Goal: Answer question/provide support: Share knowledge or assist other users

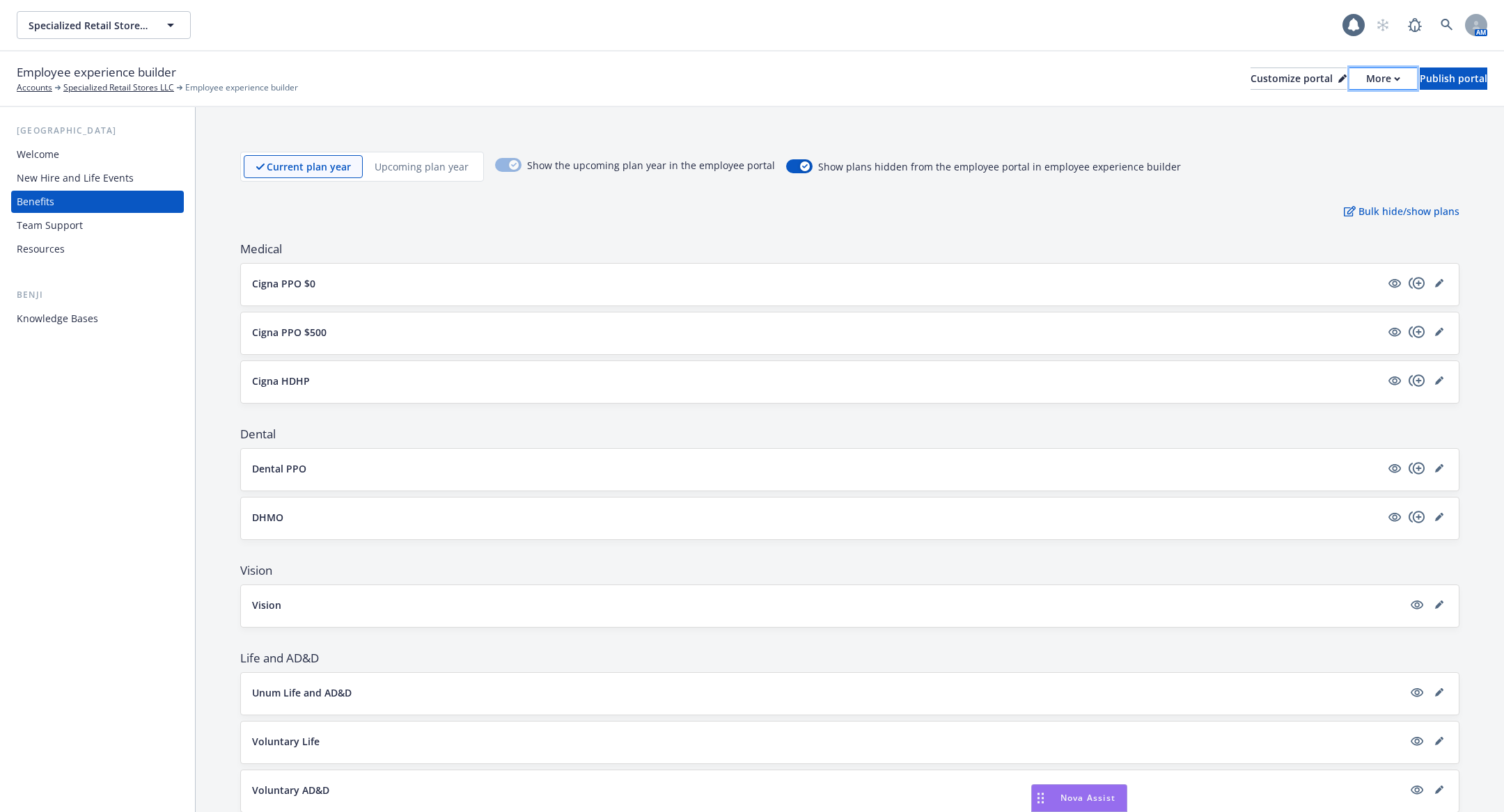
click at [1366, 73] on div "More" at bounding box center [1383, 79] width 34 height 21
click at [1335, 140] on link "Copy portal link" at bounding box center [1310, 138] width 127 height 28
click at [1096, 786] on div "Nova Assist" at bounding box center [1079, 799] width 95 height 27
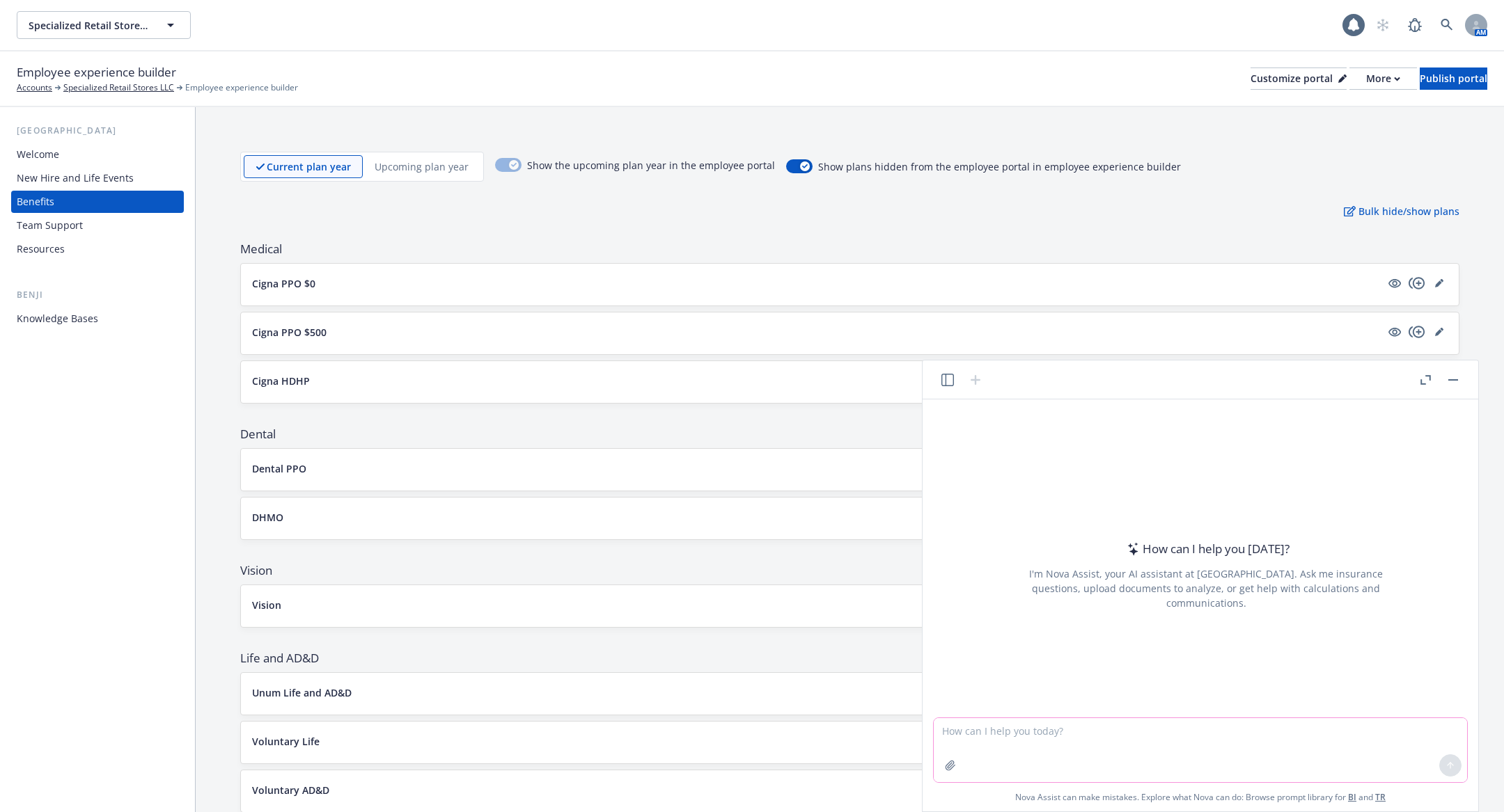
click at [1100, 735] on textarea at bounding box center [1200, 751] width 534 height 64
type textarea "what do you call a person who you're under their insurance plan at a company"
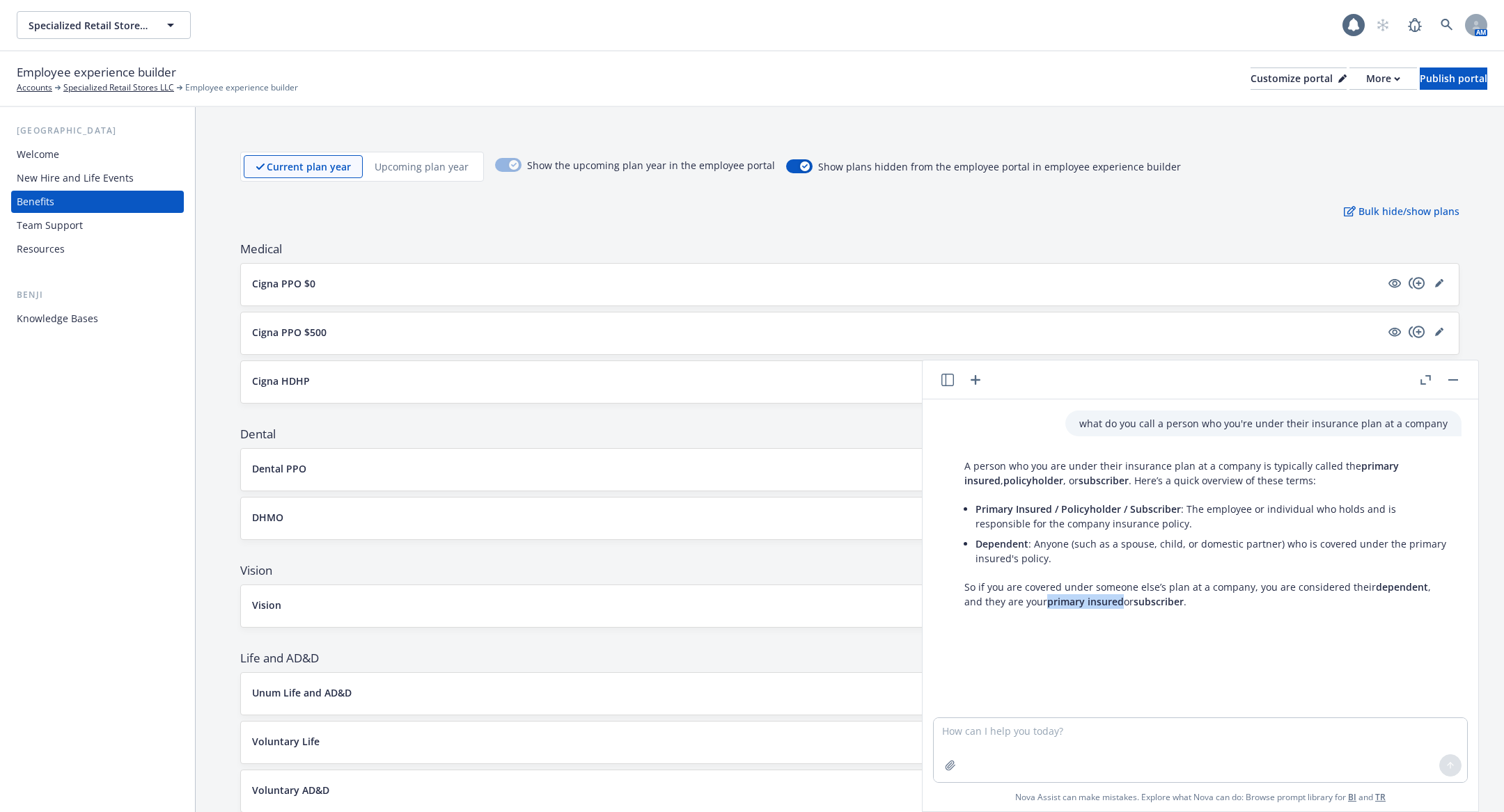
drag, startPoint x: 1102, startPoint y: 604, endPoint x: 1027, endPoint y: 603, distance: 75.0
click at [1048, 603] on span "primary insured" at bounding box center [1086, 602] width 76 height 13
copy span "primary insured"
click at [1041, 739] on textarea at bounding box center [1200, 751] width 534 height 64
type textarea "j"
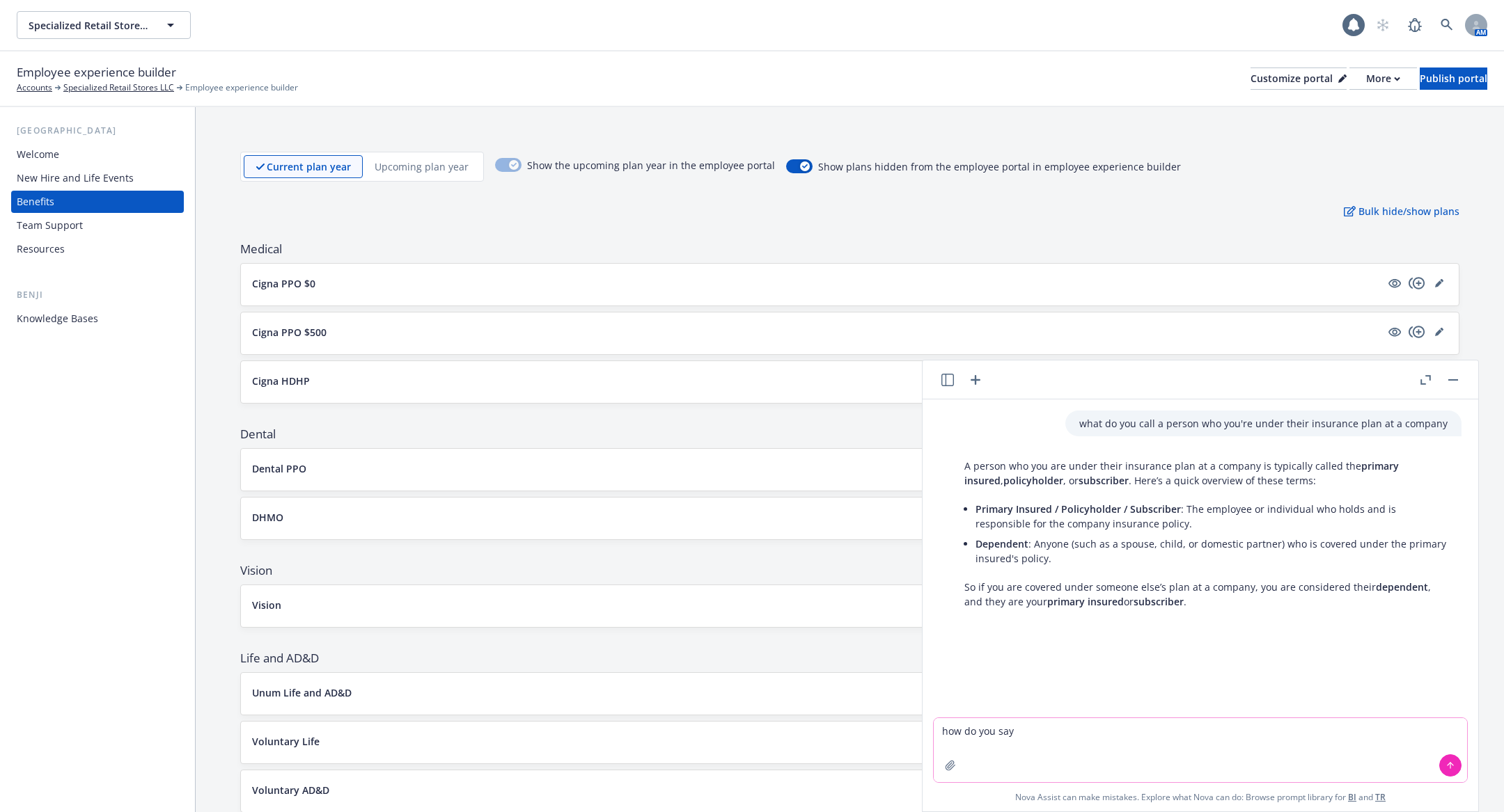
paste textarea "primary insured"
drag, startPoint x: 964, startPoint y: 734, endPoint x: 1310, endPoint y: 780, distance: 349.0
click at [1307, 780] on textarea "how do you say primary insured" at bounding box center [1200, 751] width 534 height 64
type textarea "h"
paste textarea "primary insured"
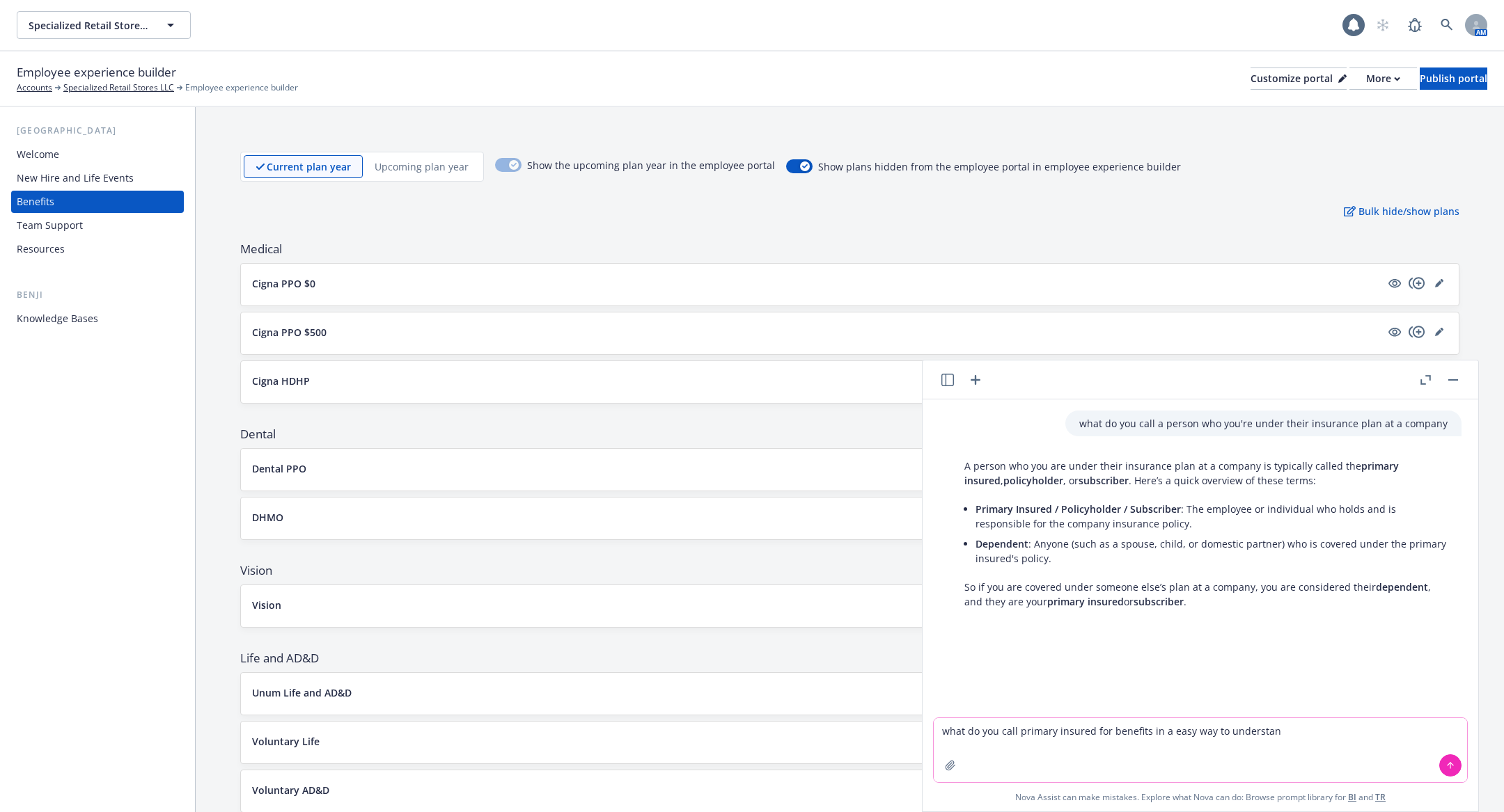
type textarea "what do you call primary insured for benefits in a easy way to understand"
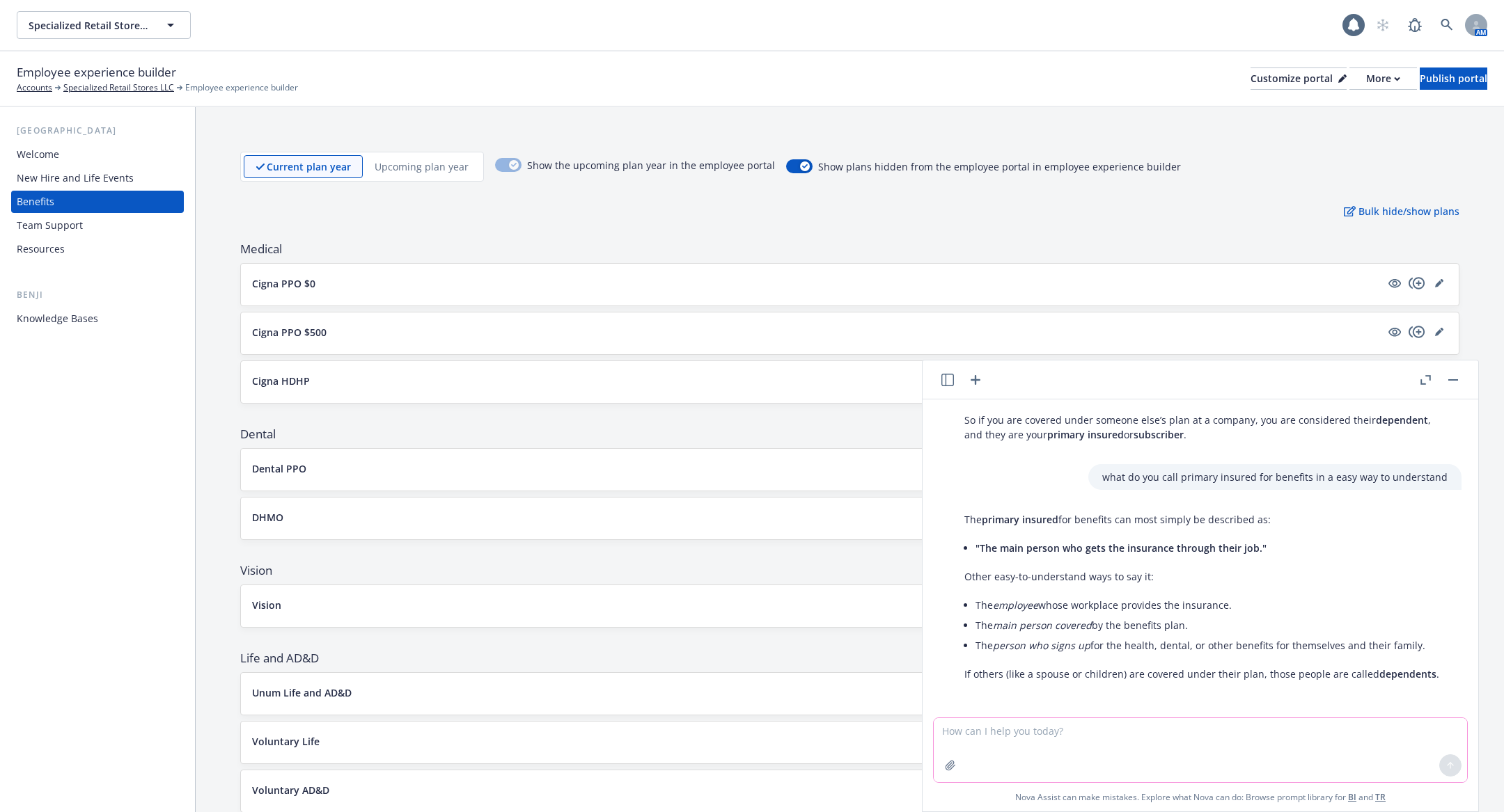
scroll to position [169, 0]
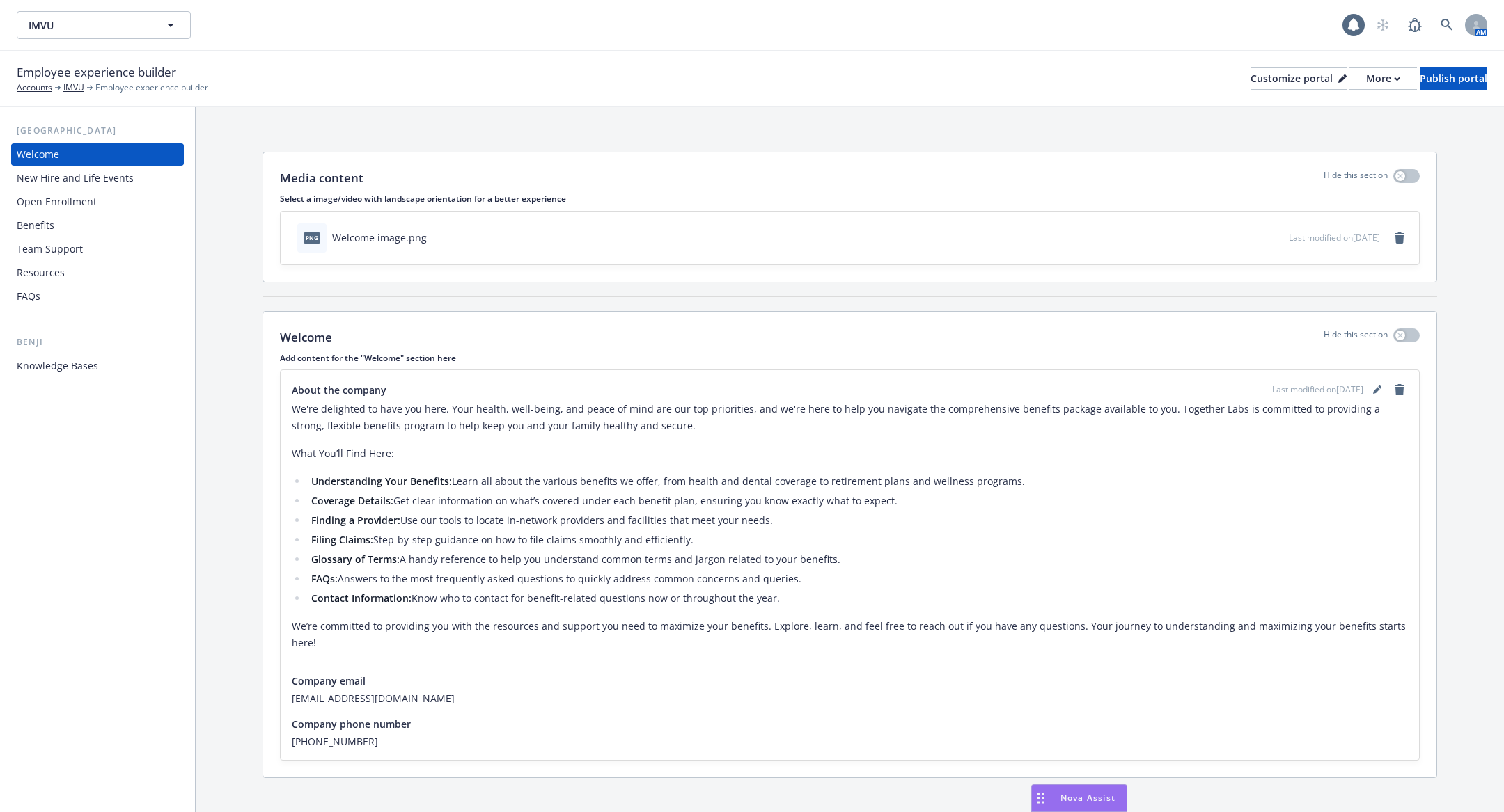
click at [74, 229] on div "Benefits" at bounding box center [98, 225] width 162 height 22
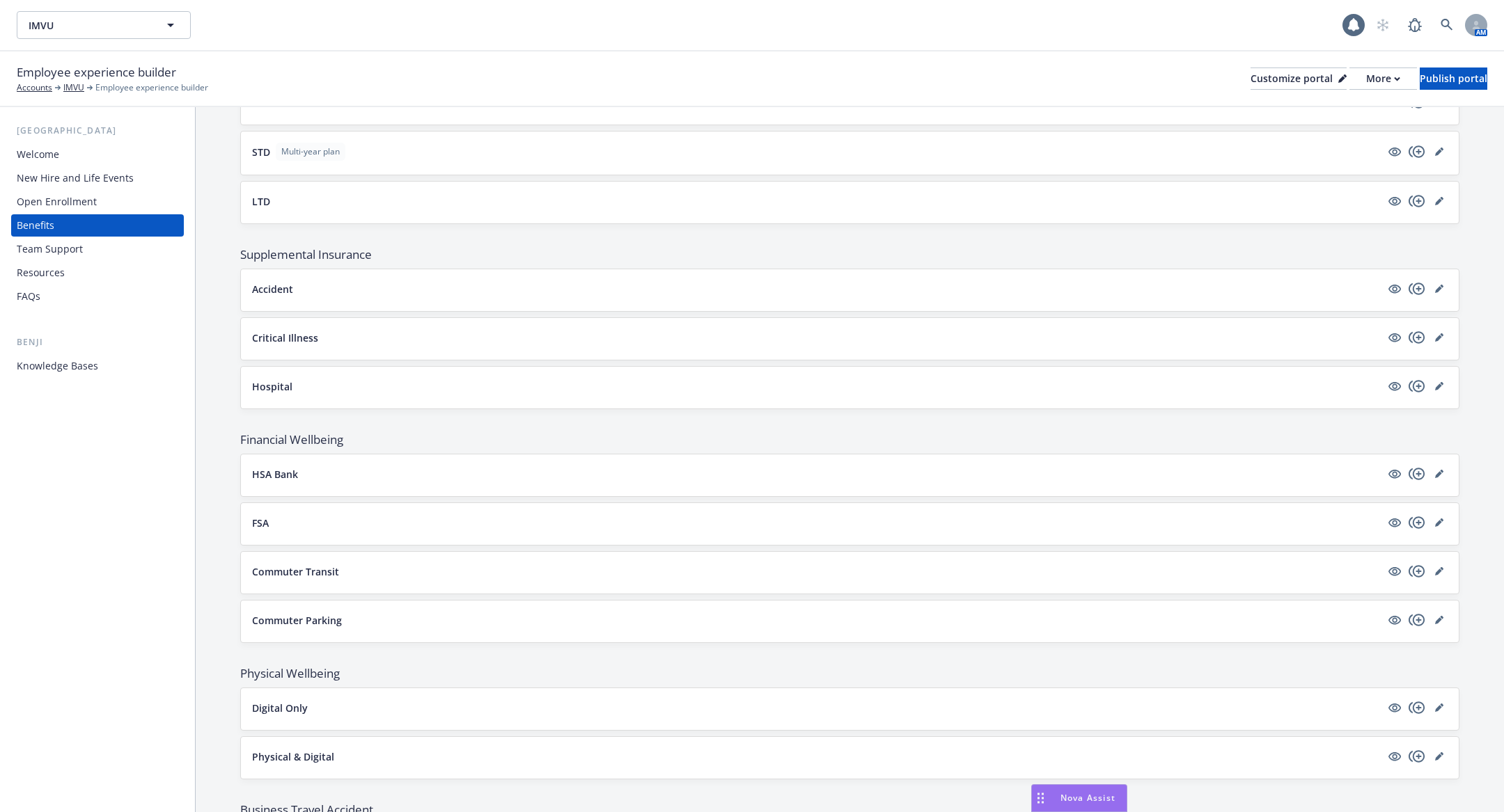
scroll to position [970, 0]
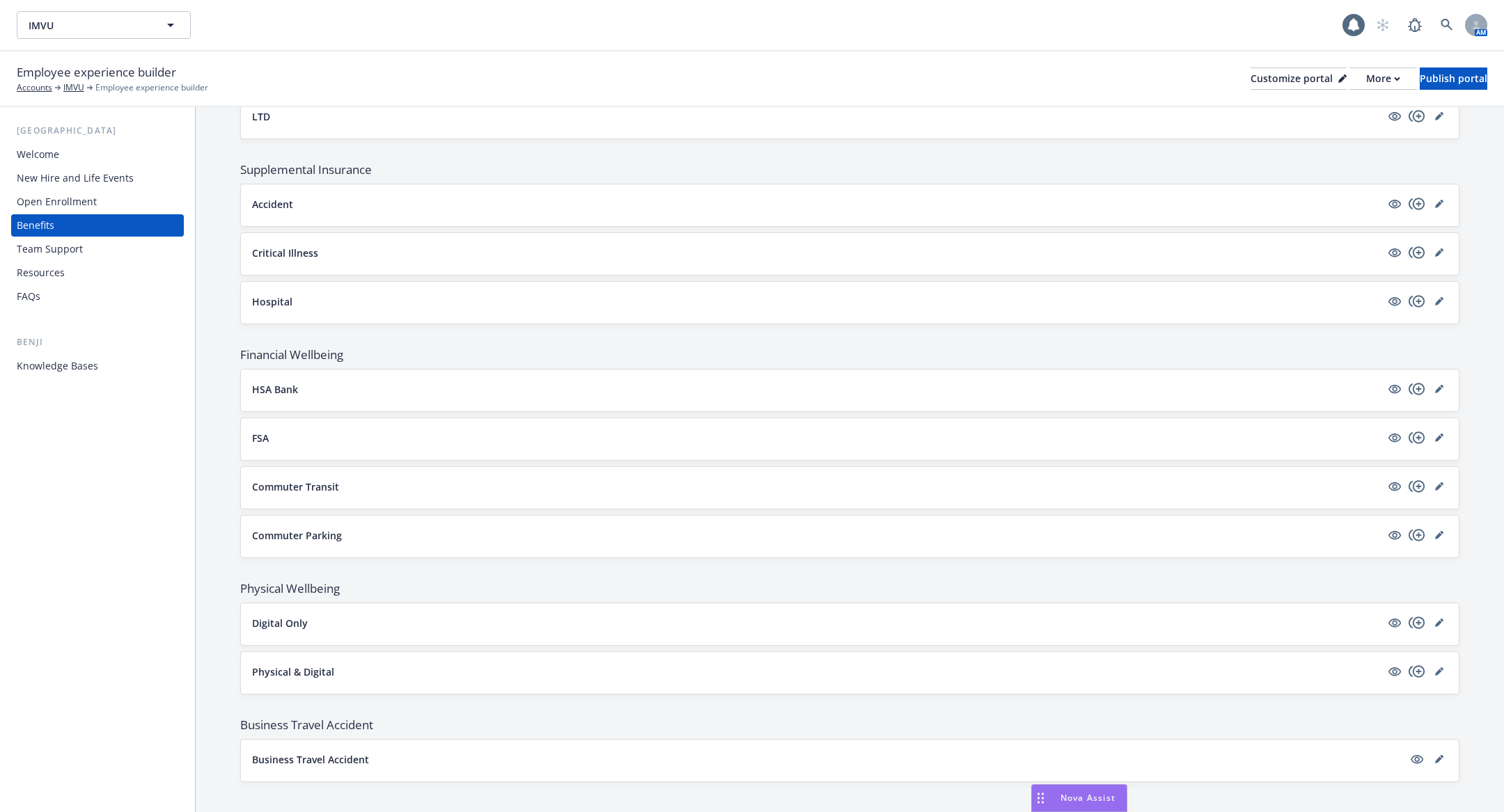
click at [92, 182] on div "New Hire and Life Events" at bounding box center [75, 177] width 117 height 22
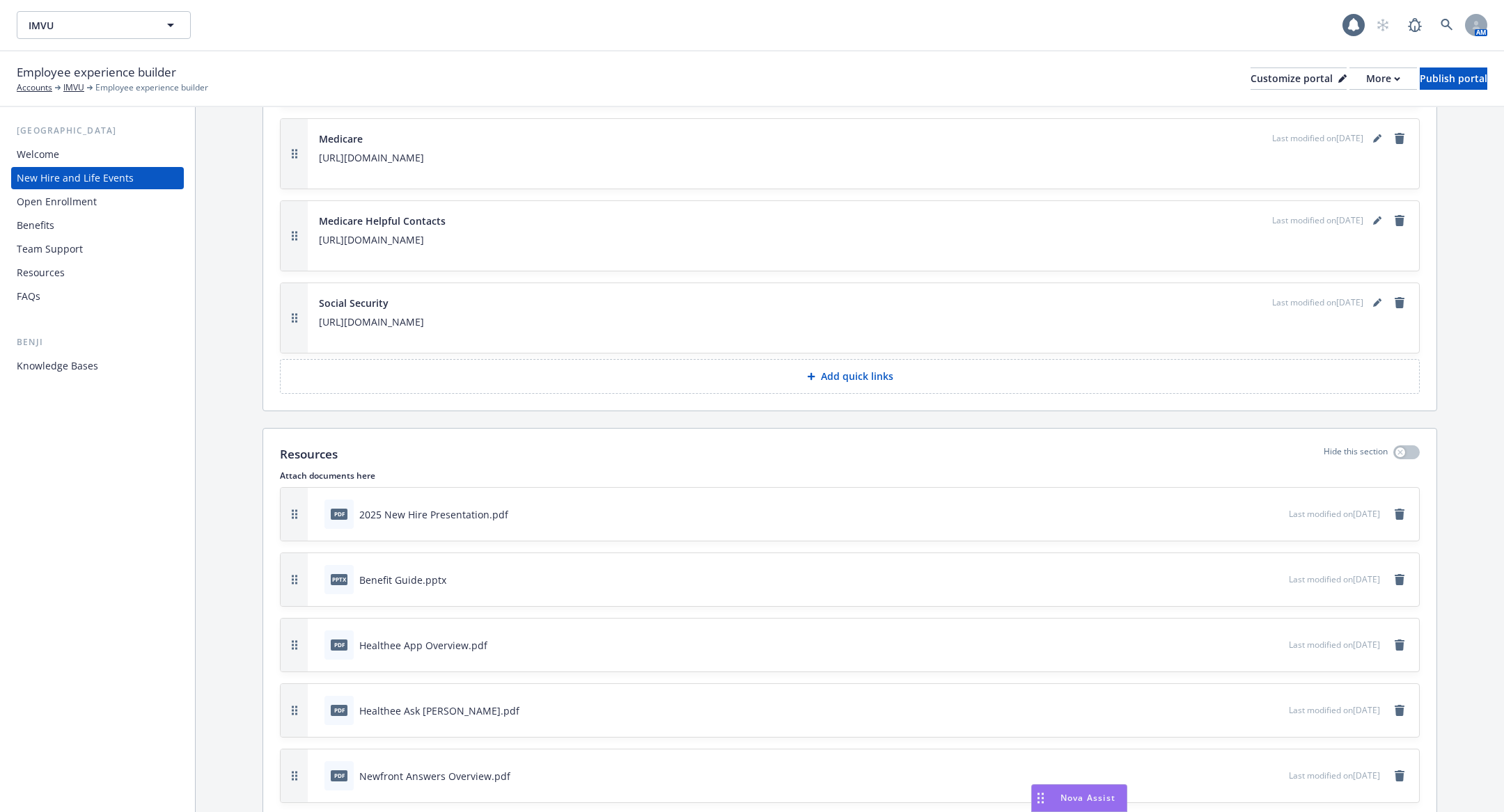
scroll to position [6083, 0]
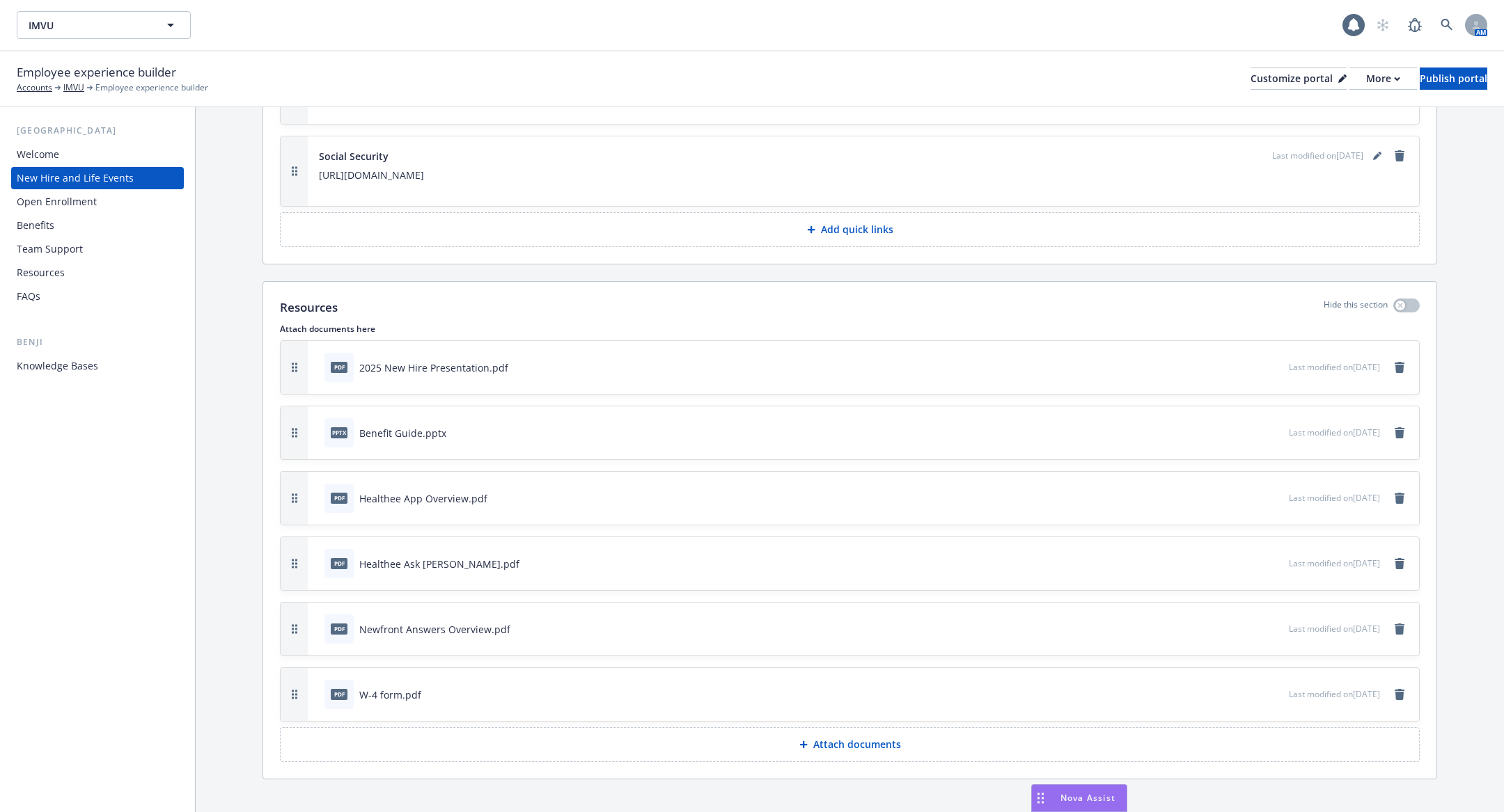
click at [1270, 428] on icon "preview file" at bounding box center [1276, 432] width 12 height 10
